Goal: Check status: Check status

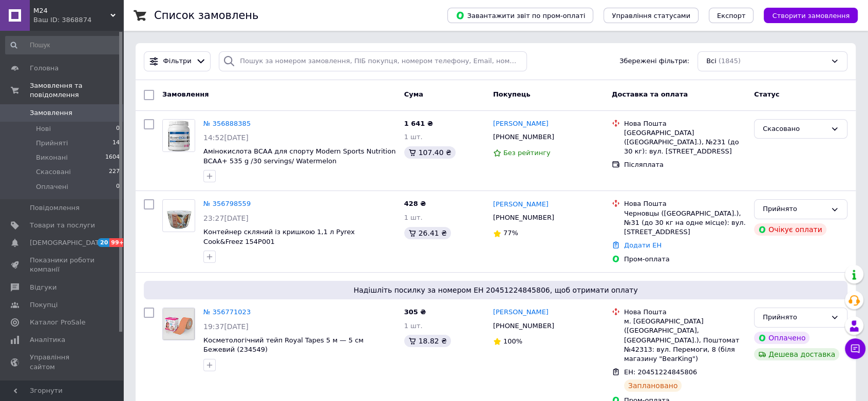
click at [70, 104] on link "Замовлення 0" at bounding box center [63, 112] width 126 height 17
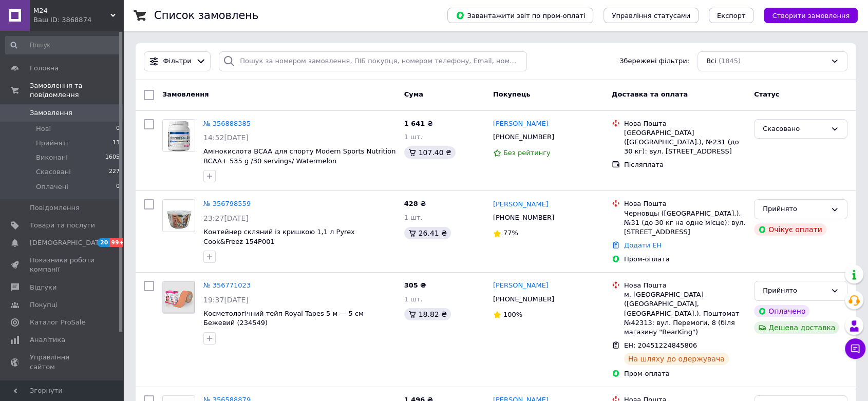
click at [67, 108] on span "Замовлення" at bounding box center [62, 112] width 65 height 9
click at [76, 108] on span "Замовлення" at bounding box center [62, 112] width 65 height 9
click at [62, 108] on span "Замовлення" at bounding box center [51, 112] width 43 height 9
